Goal: Check status: Check status

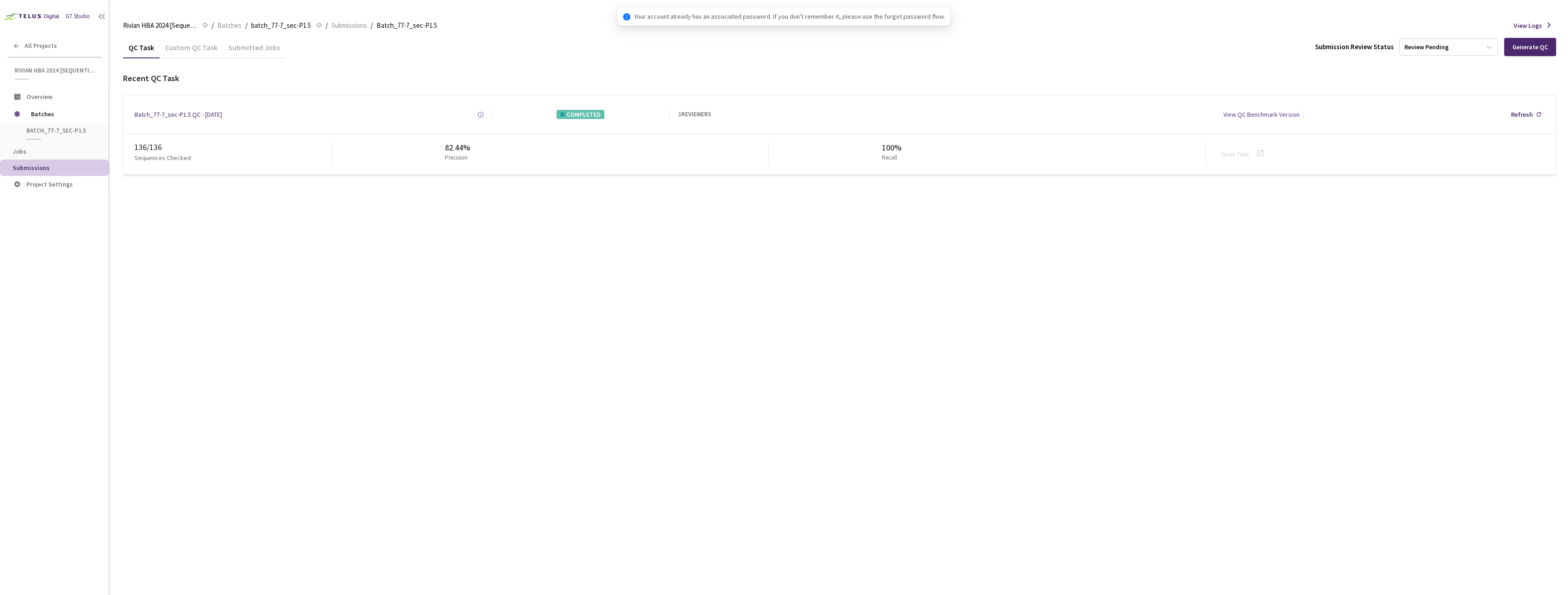
click at [1237, 154] on link "Open Task" at bounding box center [1234, 153] width 29 height 8
click at [1250, 152] on div "Open Task" at bounding box center [1237, 154] width 34 height 9
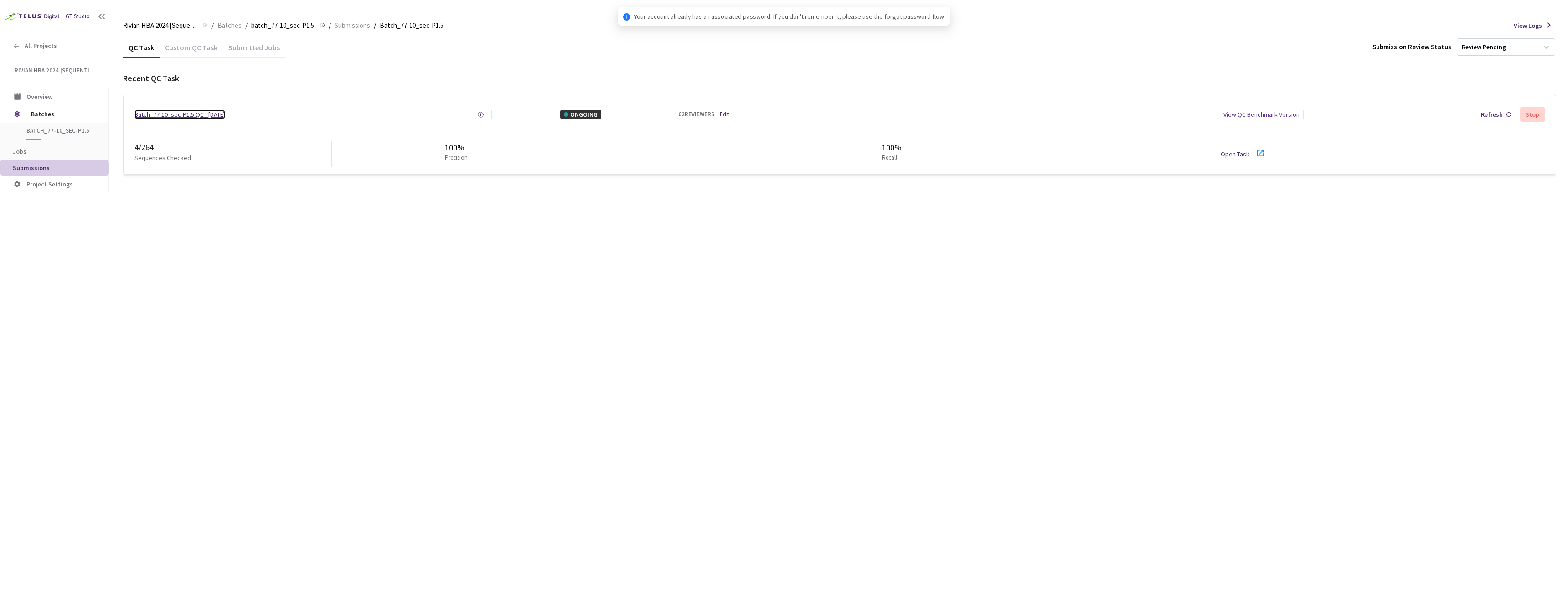
click at [177, 110] on div "Batch_77-10_sec-P1.5 QC - 18 Aug, 2025" at bounding box center [180, 114] width 91 height 9
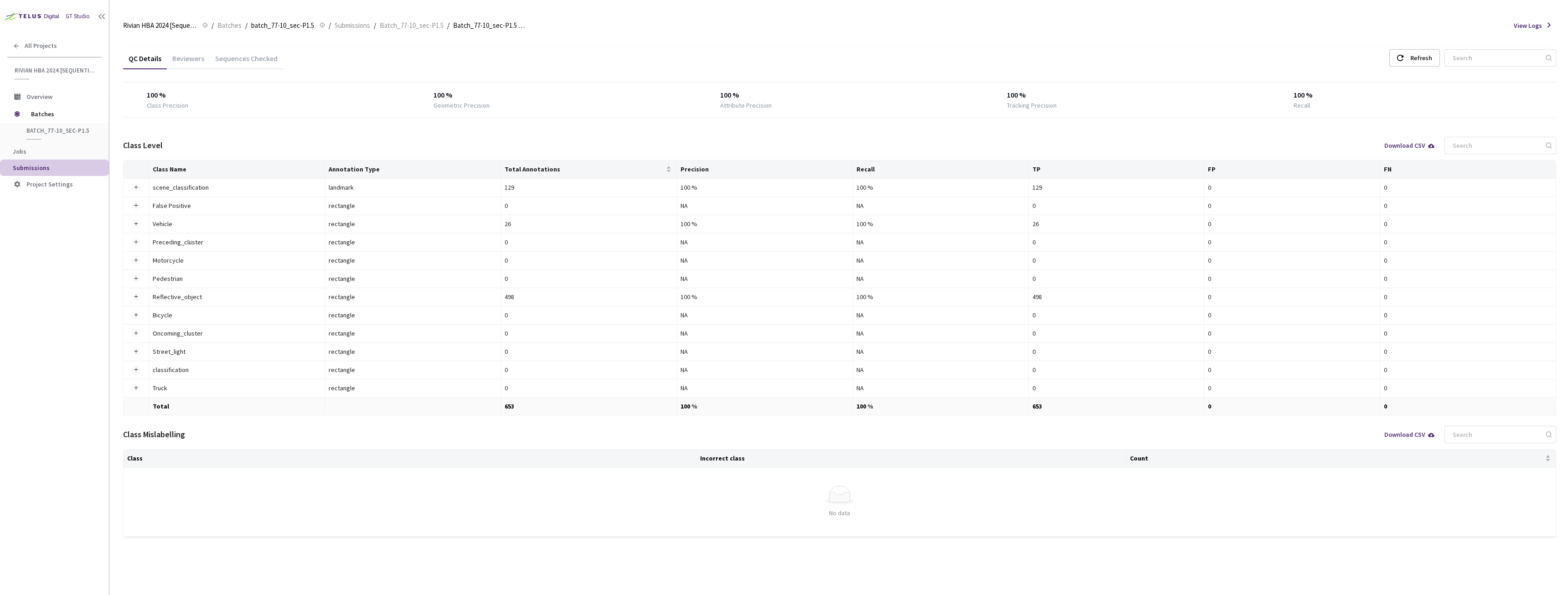
click at [181, 60] on div "Reviewers" at bounding box center [188, 61] width 43 height 15
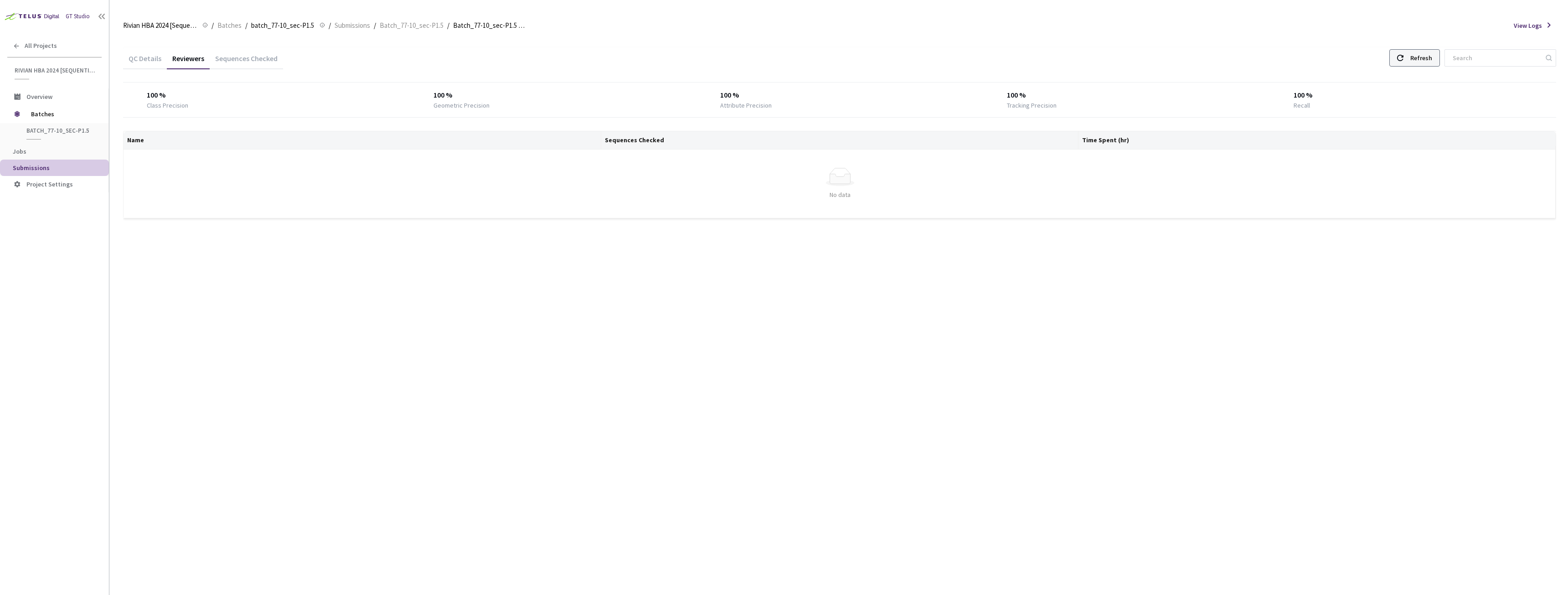
click at [1404, 63] on div at bounding box center [1400, 58] width 6 height 16
click at [1421, 55] on div "Refresh" at bounding box center [1421, 58] width 22 height 16
click at [1418, 55] on div "Refresh" at bounding box center [1414, 58] width 51 height 17
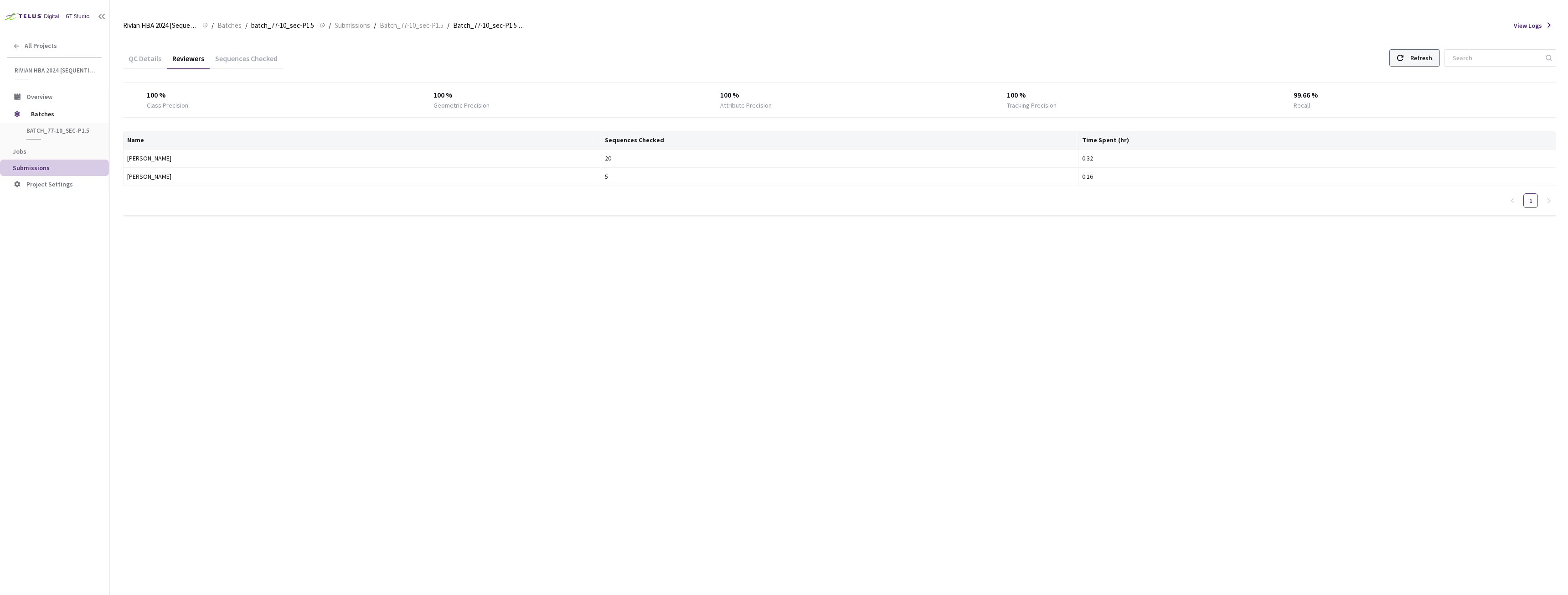
click at [1418, 55] on div "Refresh" at bounding box center [1414, 58] width 51 height 17
click at [1405, 57] on div "Refresh" at bounding box center [1414, 58] width 51 height 17
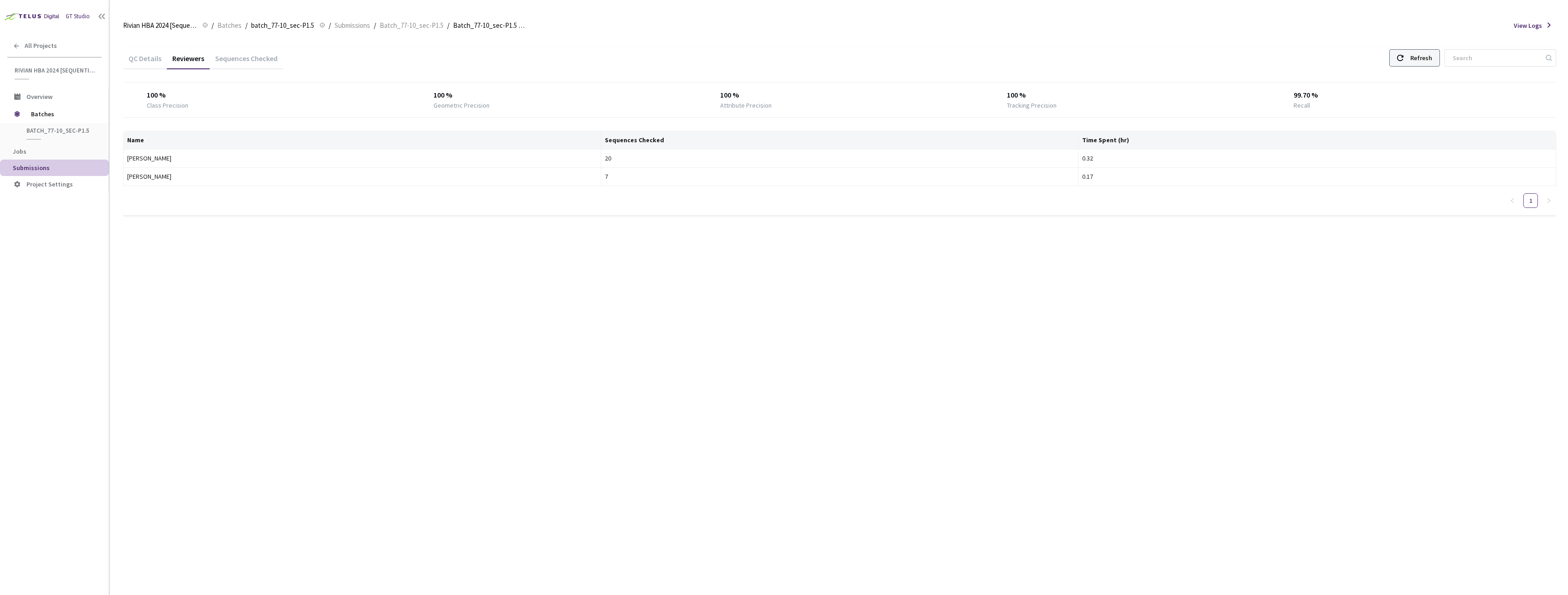
click at [1405, 57] on div "Refresh" at bounding box center [1414, 58] width 51 height 17
click at [1414, 57] on div "Refresh" at bounding box center [1414, 58] width 51 height 17
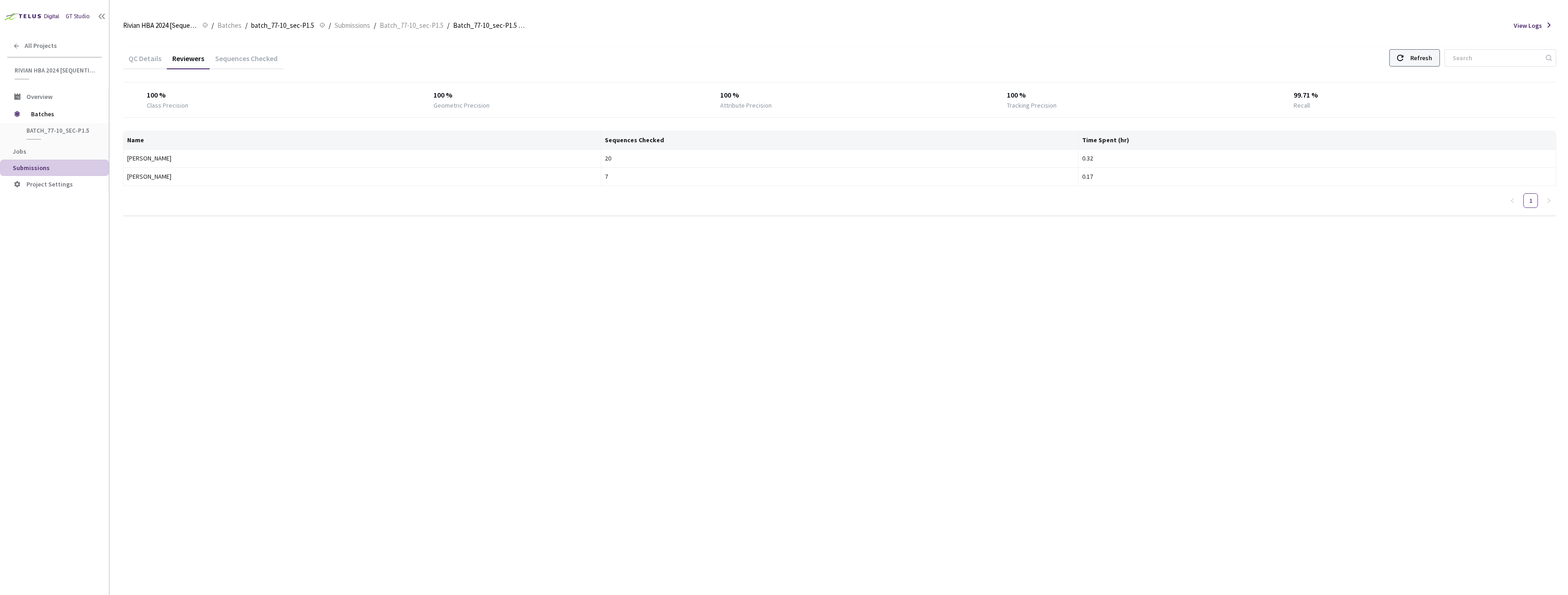
click at [1414, 57] on div "Refresh" at bounding box center [1414, 58] width 51 height 17
click at [1400, 52] on div "Refresh" at bounding box center [1414, 58] width 51 height 17
click at [1413, 57] on div "Refresh" at bounding box center [1414, 58] width 51 height 17
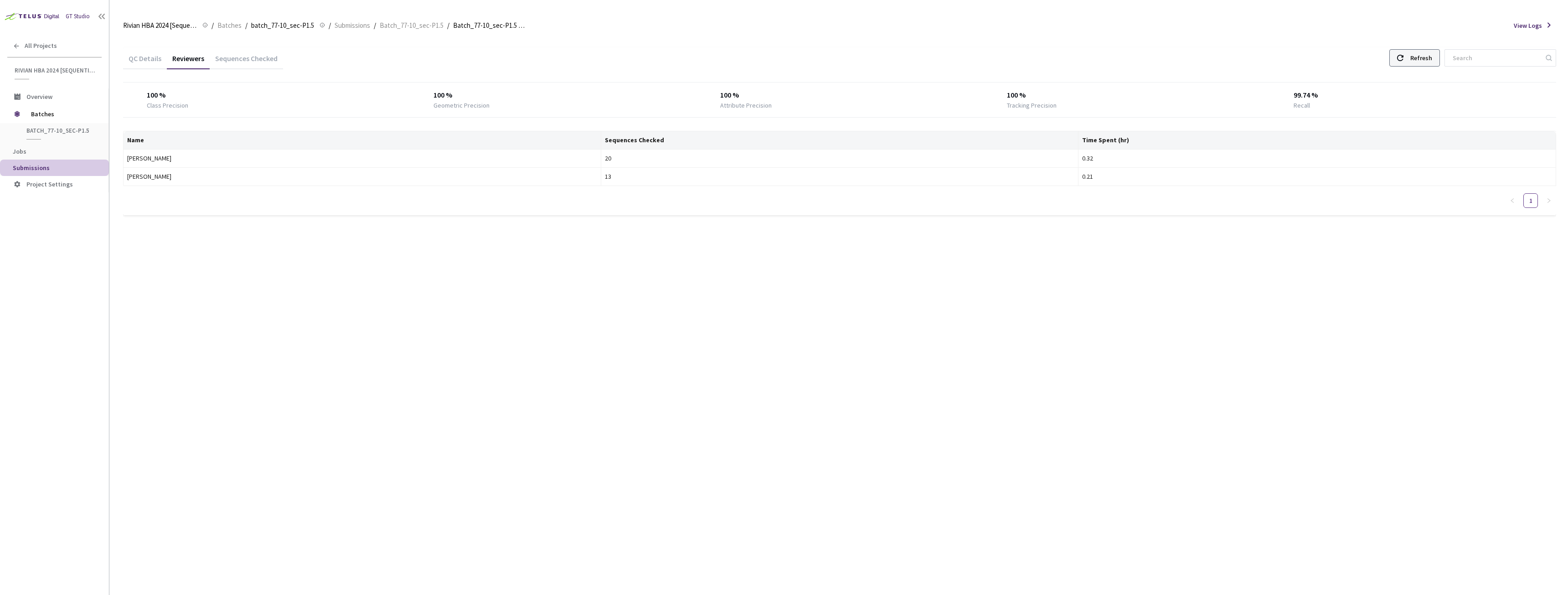
click at [1402, 63] on div "Refresh" at bounding box center [1414, 58] width 51 height 17
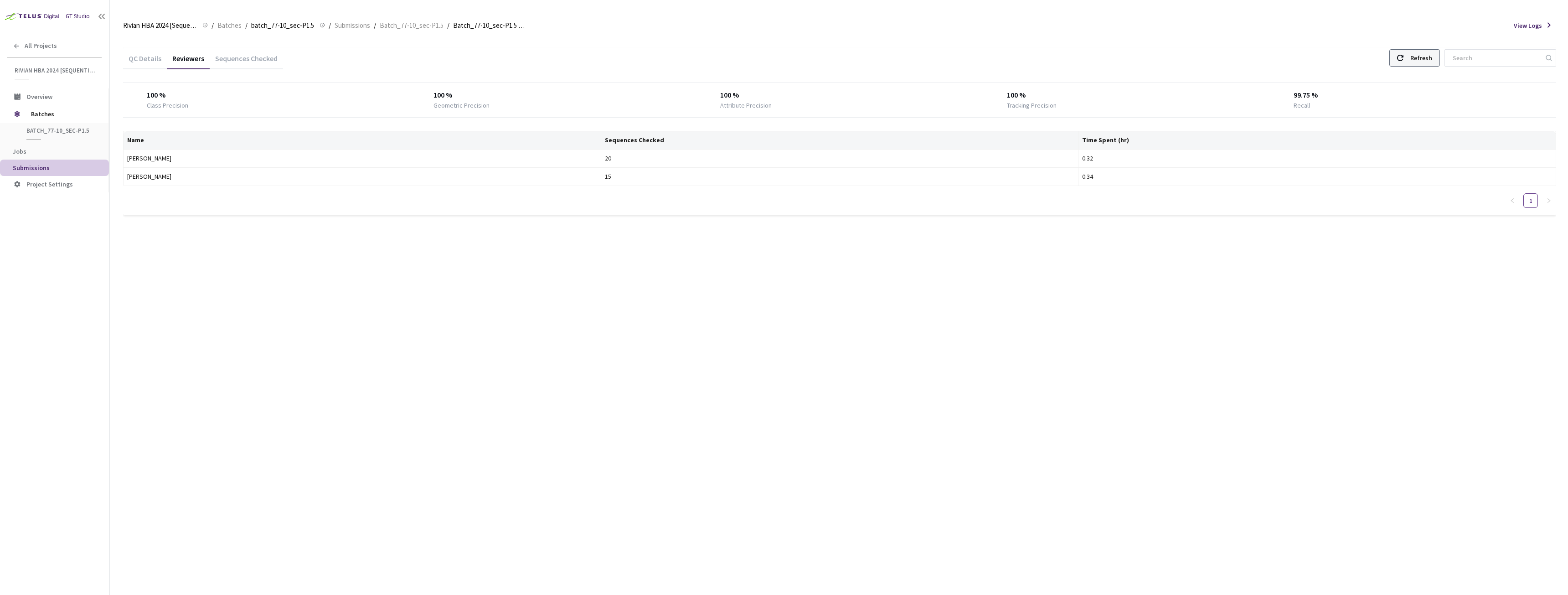
click at [1402, 63] on div "Refresh" at bounding box center [1414, 58] width 51 height 17
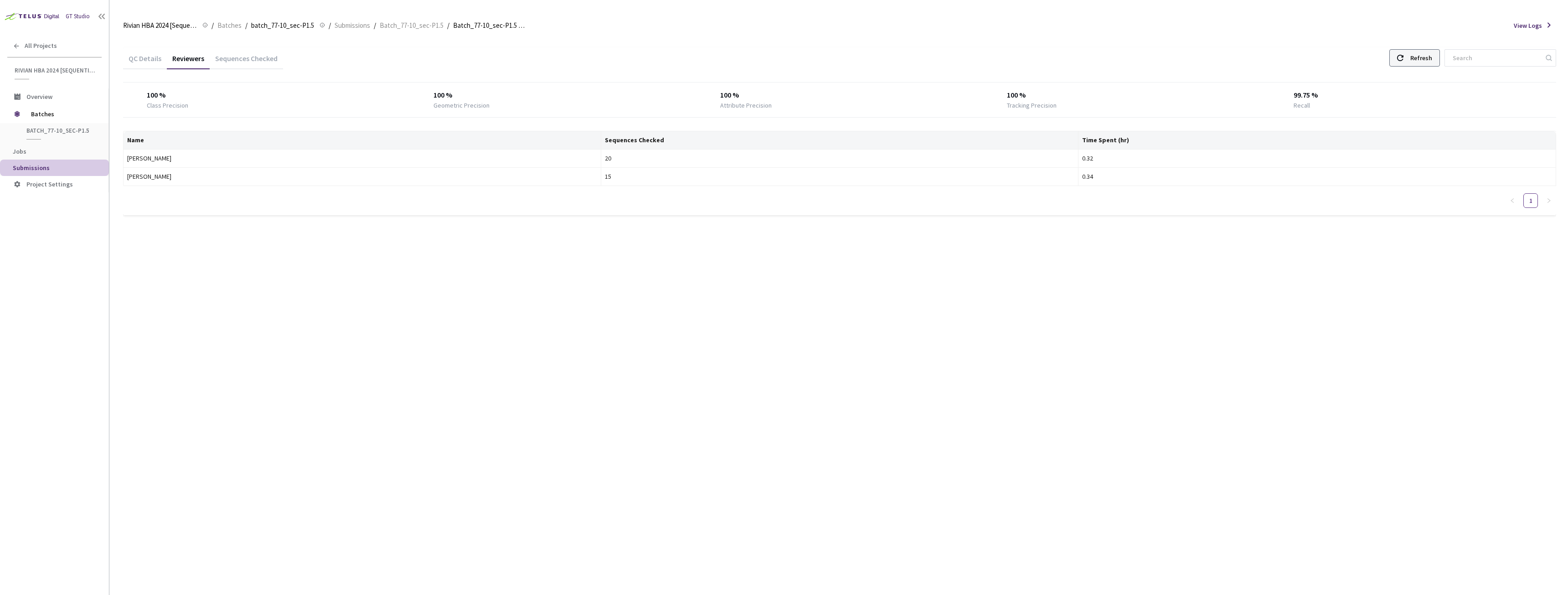
click at [1404, 65] on div at bounding box center [1400, 58] width 6 height 16
click at [1418, 54] on div "Refresh" at bounding box center [1414, 58] width 51 height 17
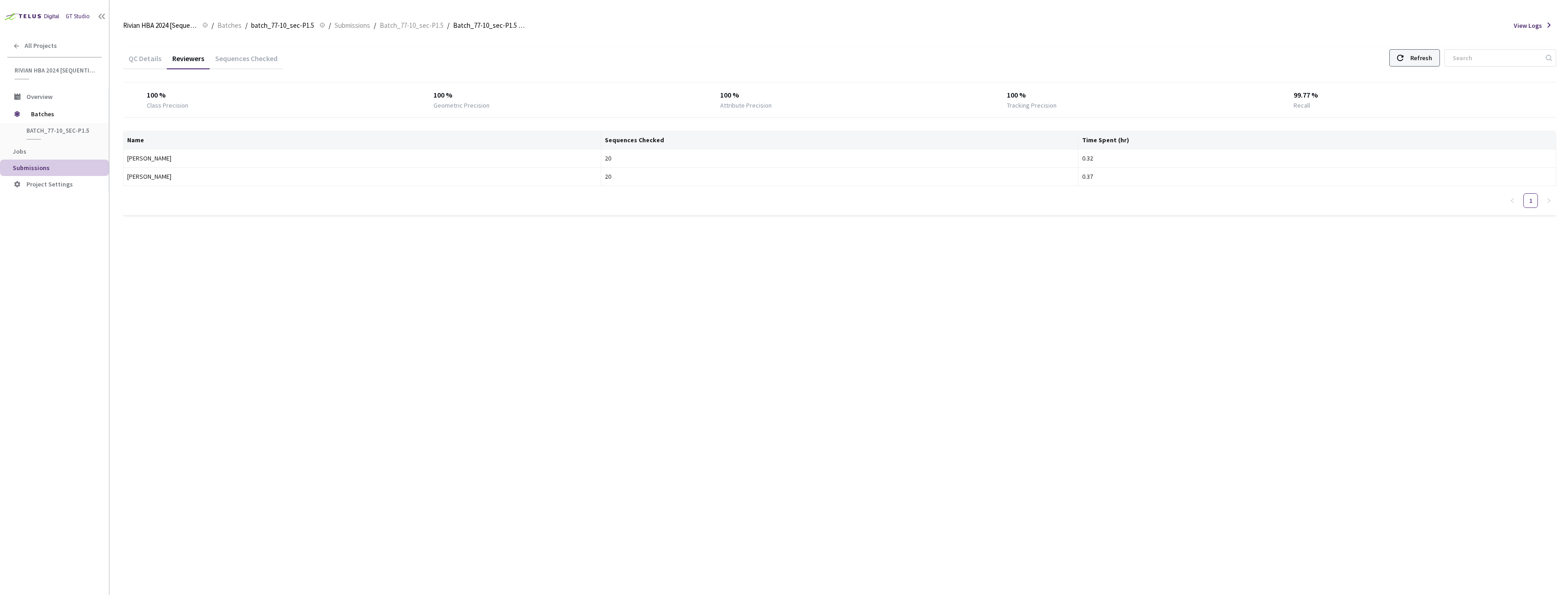
click at [1418, 54] on div "Refresh" at bounding box center [1414, 58] width 51 height 17
click at [1415, 58] on div "Refresh" at bounding box center [1414, 58] width 51 height 17
